Goal: Navigation & Orientation: Find specific page/section

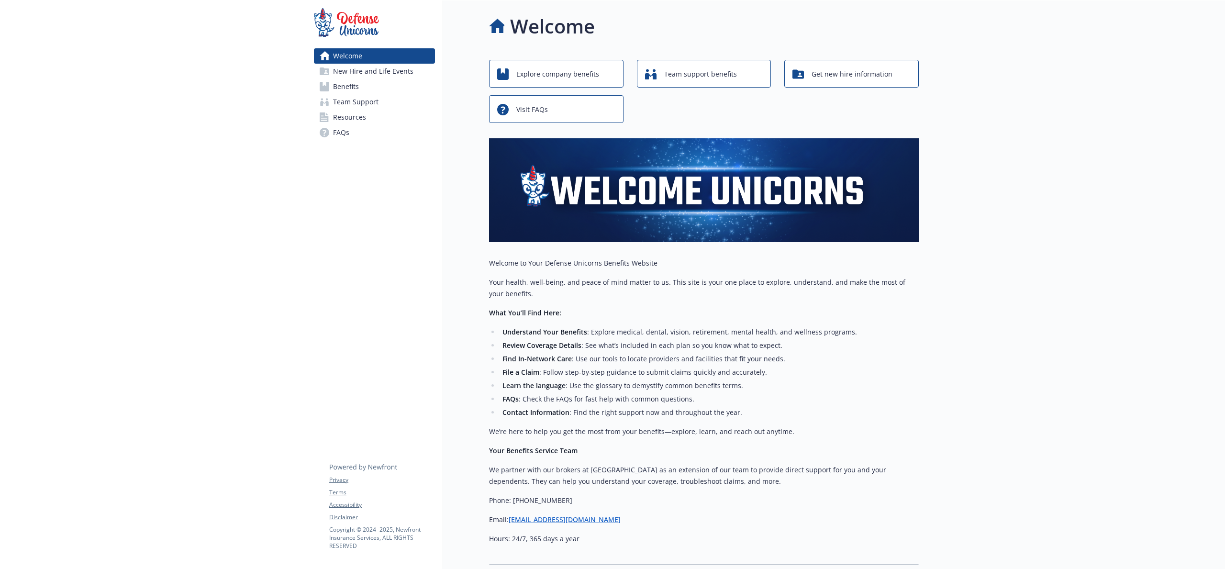
click at [407, 87] on link "Benefits" at bounding box center [374, 86] width 121 height 15
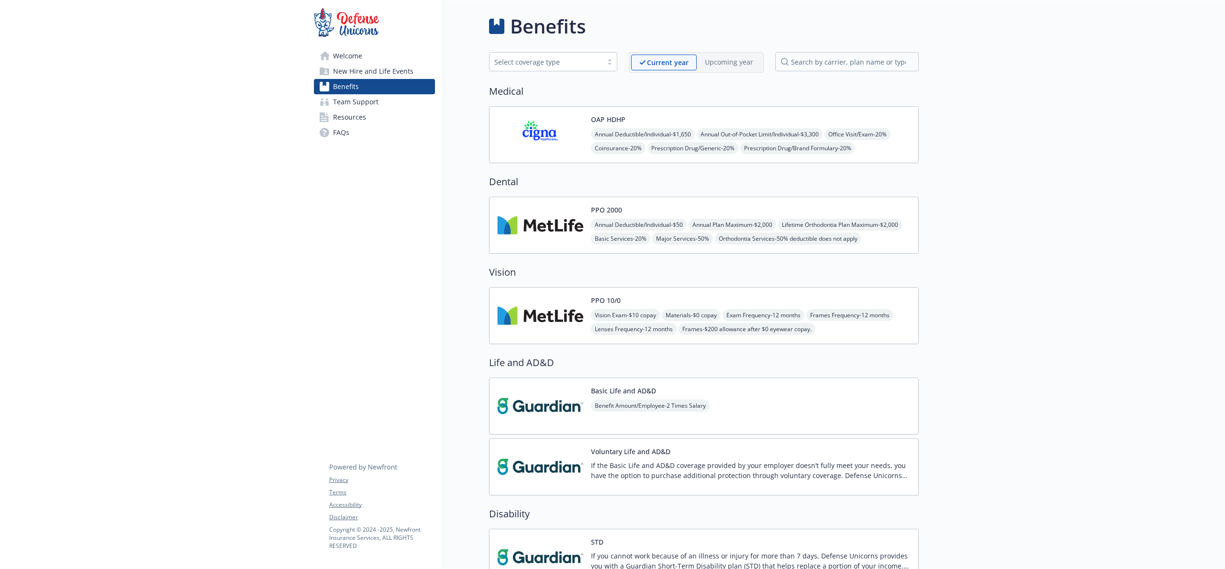
click at [394, 109] on link "Team Support" at bounding box center [374, 101] width 121 height 15
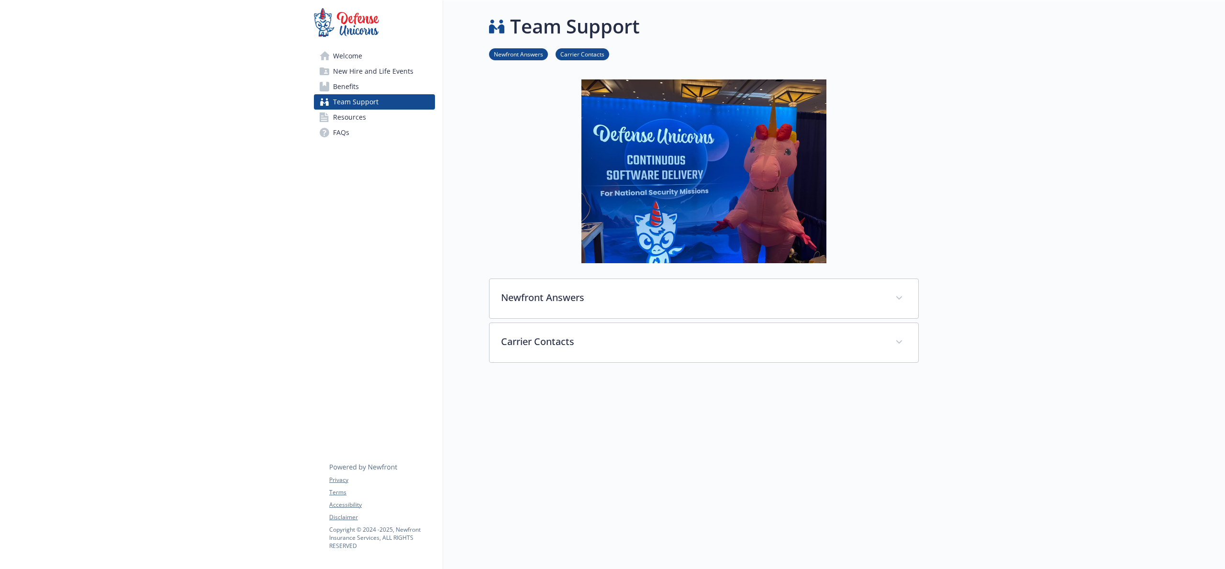
click at [389, 117] on link "Resources" at bounding box center [374, 117] width 121 height 15
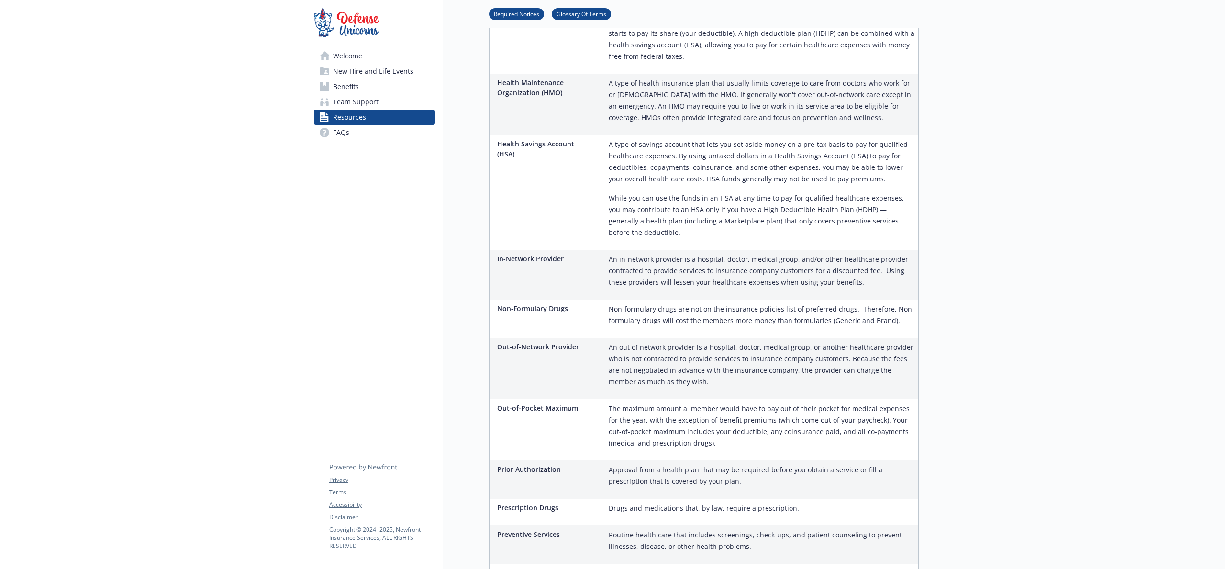
scroll to position [1294, 0]
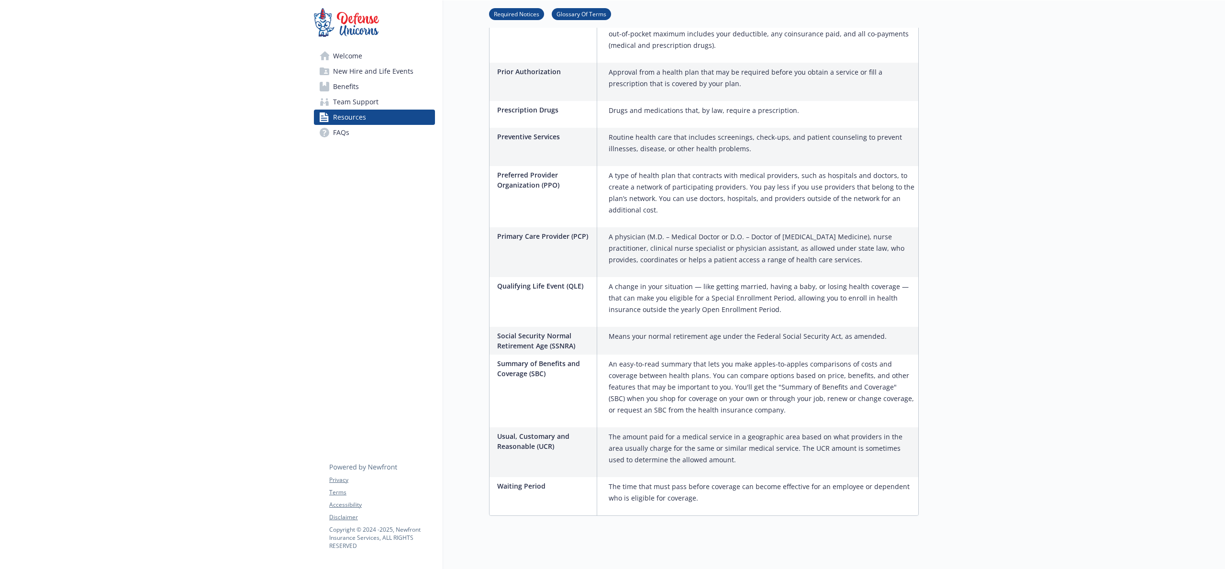
click at [394, 73] on span "New Hire and Life Events" at bounding box center [373, 71] width 80 height 15
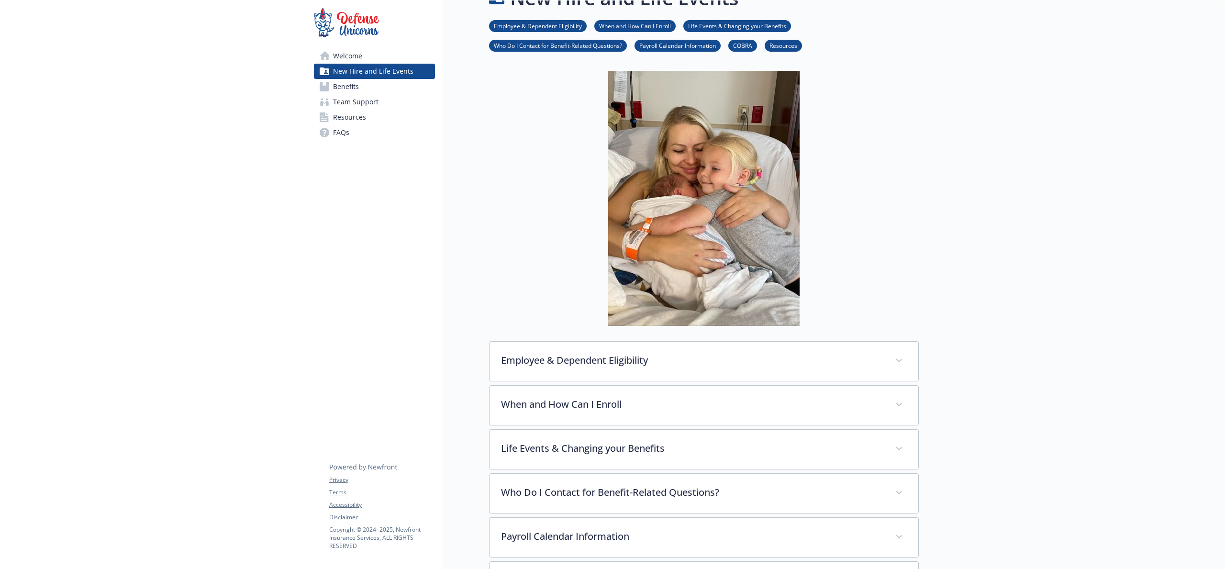
scroll to position [283, 0]
